Goal: Check status: Check status

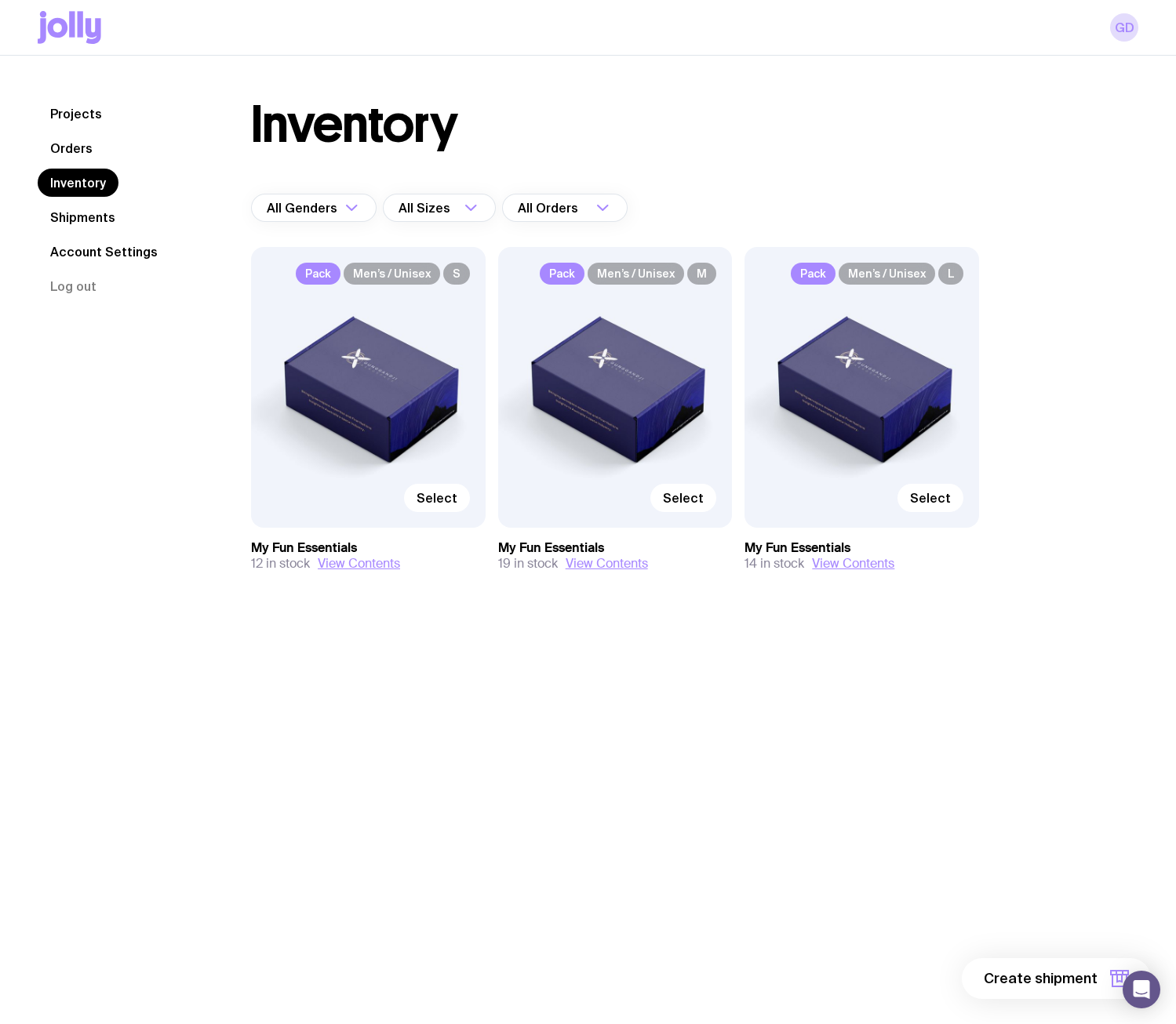
drag, startPoint x: 0, startPoint y: 0, endPoint x: 72, endPoint y: 143, distance: 160.1
click at [72, 143] on link "Orders" at bounding box center [71, 148] width 68 height 28
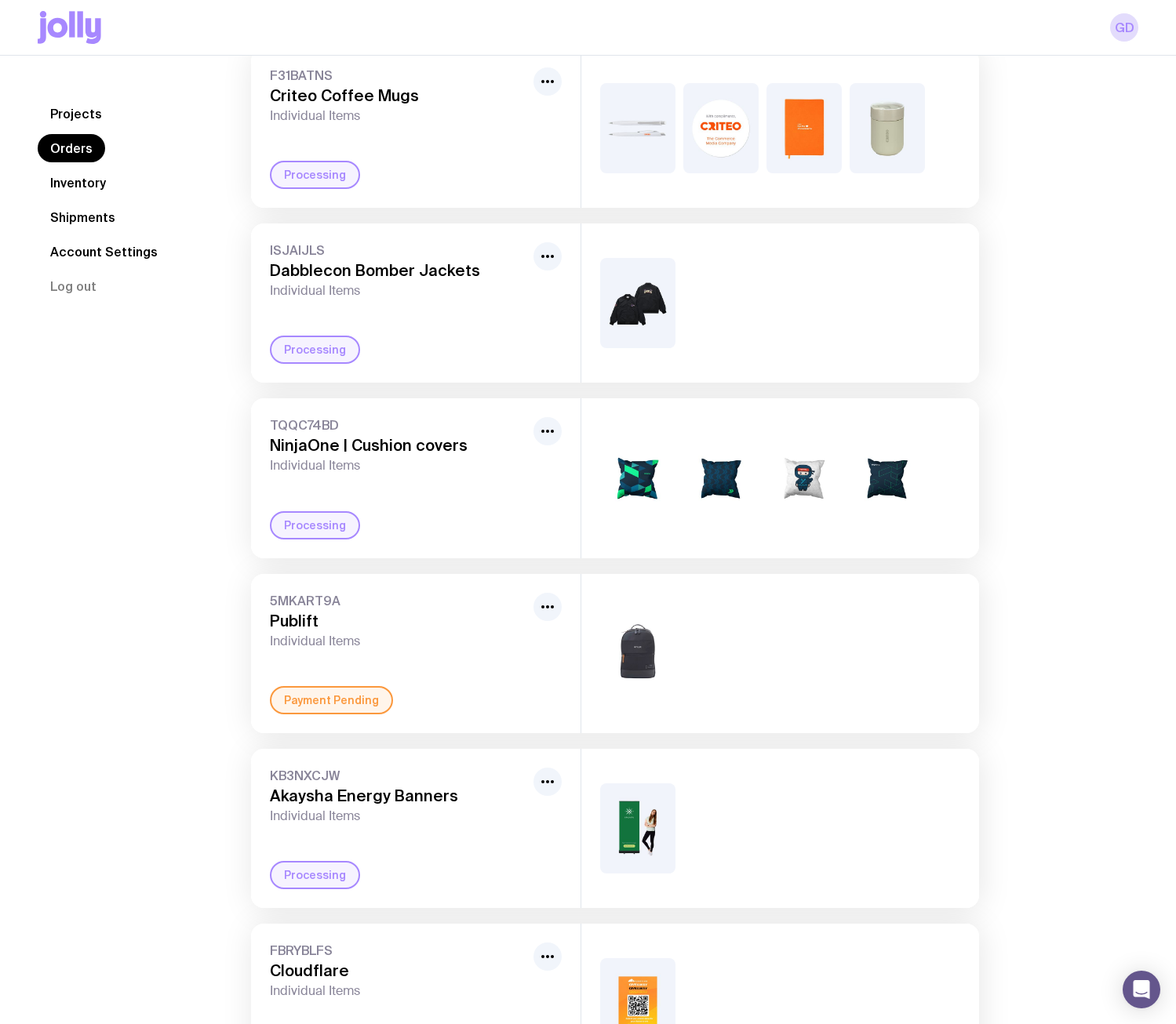
scroll to position [235, 0]
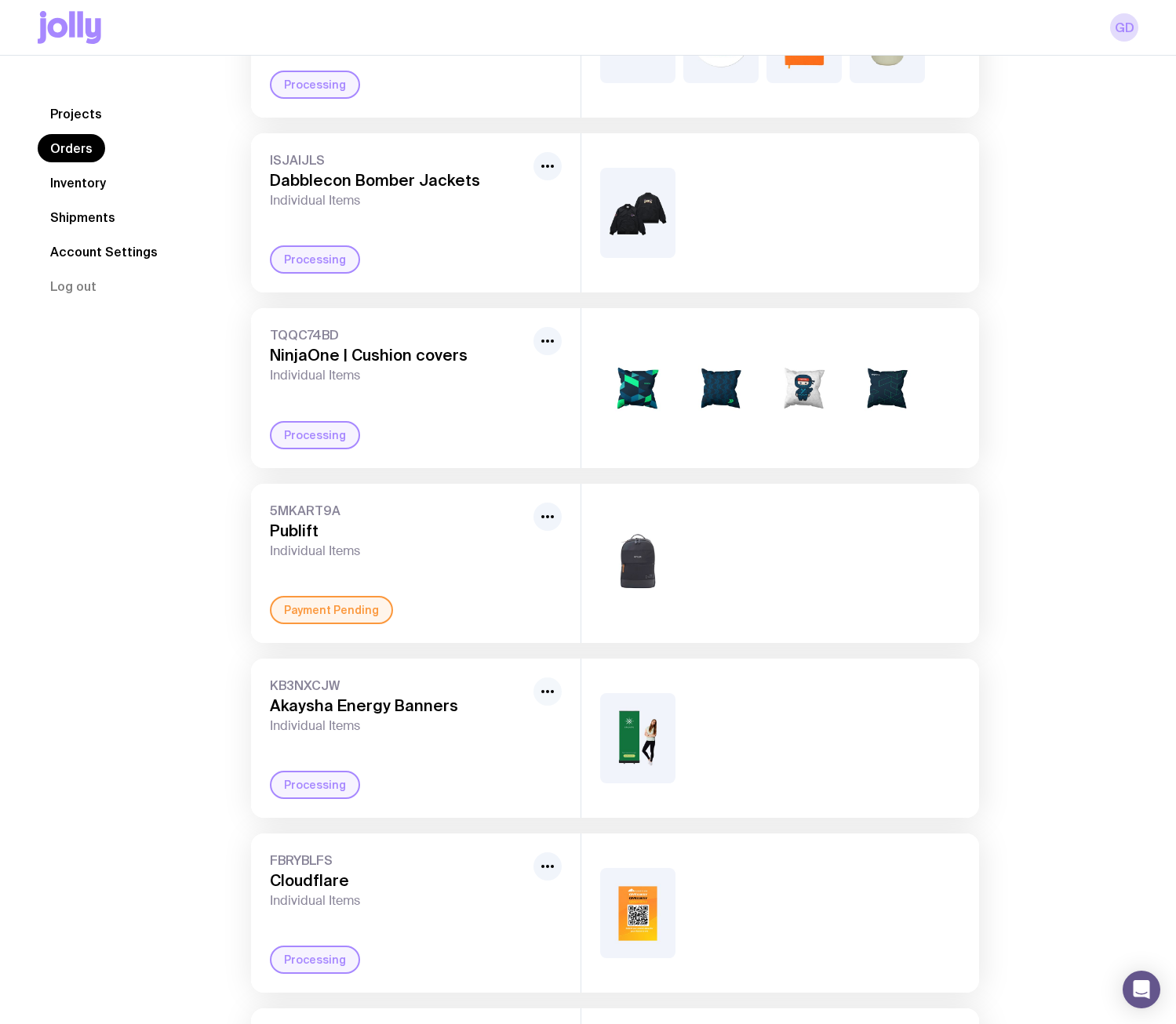
click at [557, 700] on button "button" at bounding box center [547, 691] width 28 height 28
click at [334, 676] on div "KB3NXCJW Akaysha Energy Banners Individual Items Rename Processing" at bounding box center [415, 738] width 329 height 159
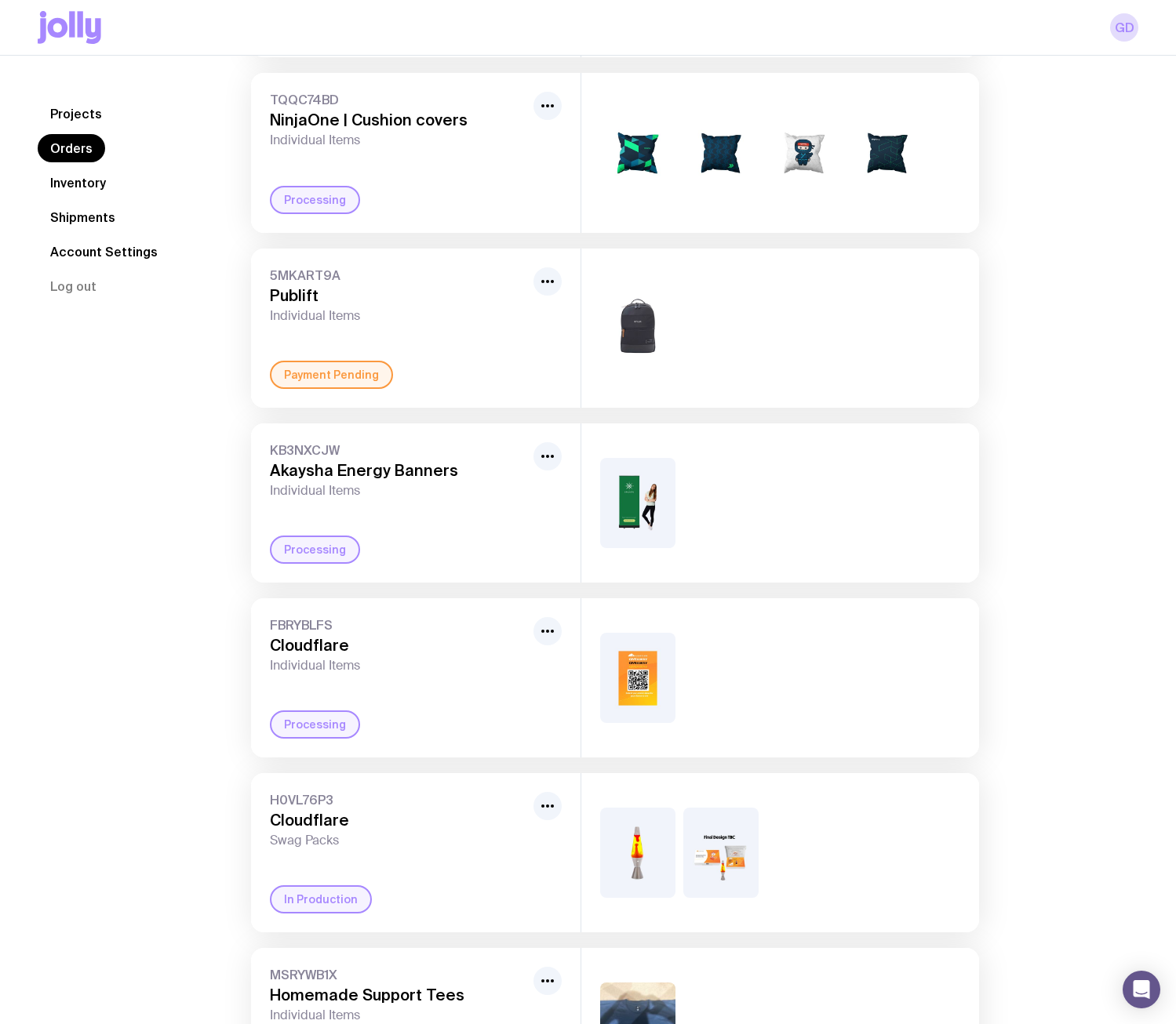
click at [621, 525] on img at bounding box center [638, 503] width 76 height 91
click at [319, 548] on div "Processing" at bounding box center [315, 550] width 91 height 28
drag, startPoint x: 319, startPoint y: 548, endPoint x: 357, endPoint y: 467, distance: 89.5
click at [357, 467] on h3 "Akaysha Energy Banners" at bounding box center [398, 470] width 257 height 18
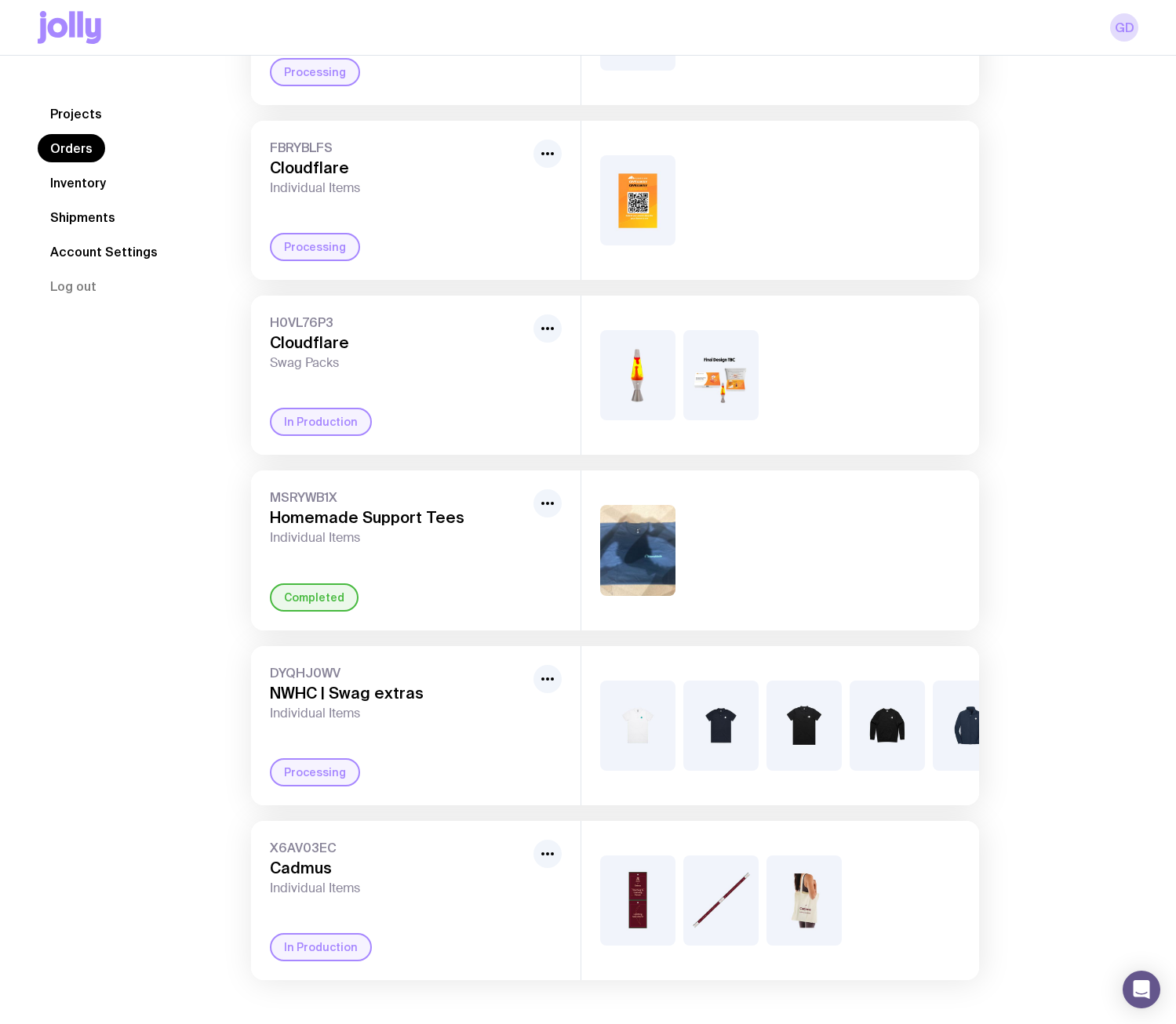
scroll to position [960, 0]
